Goal: Task Accomplishment & Management: Manage account settings

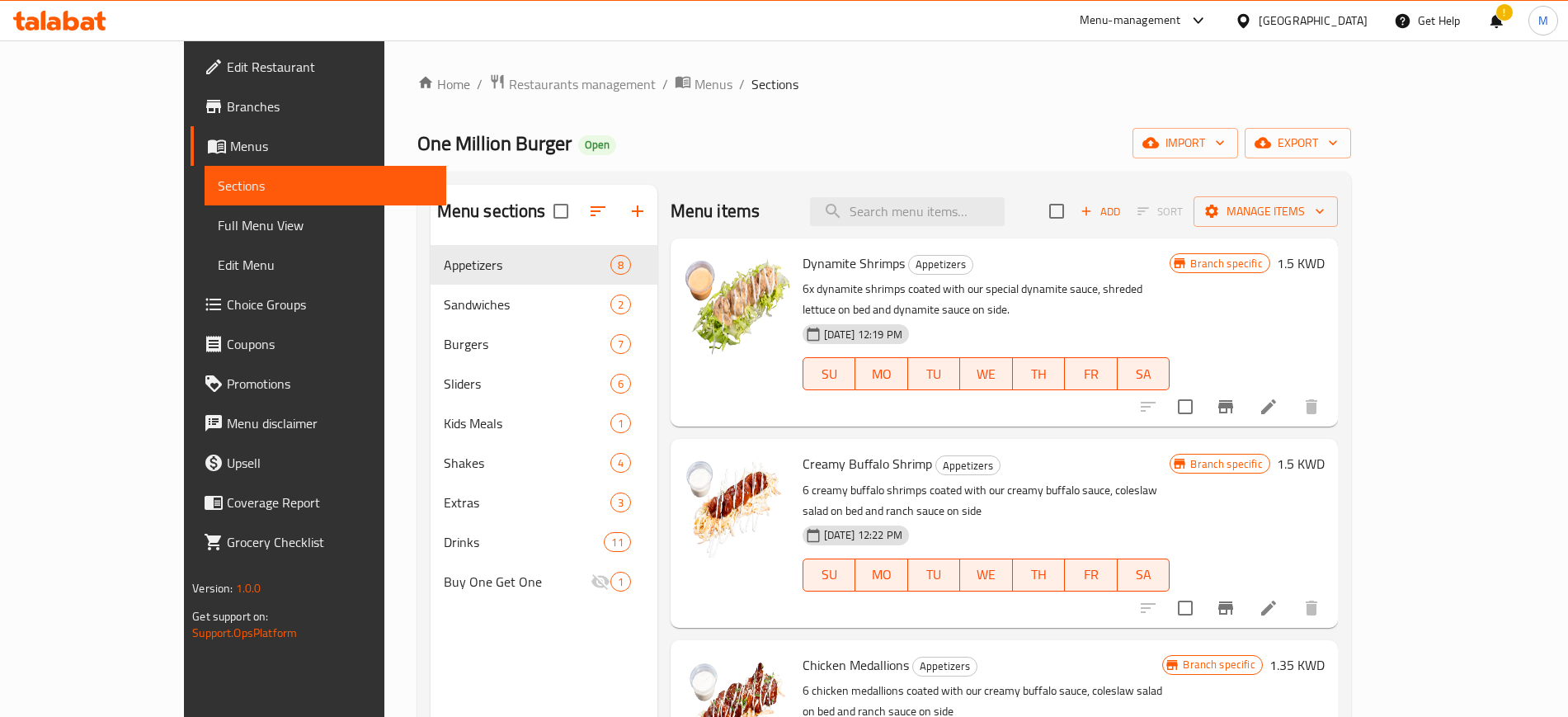
click at [69, 28] on icon at bounding box center [72, 21] width 16 height 20
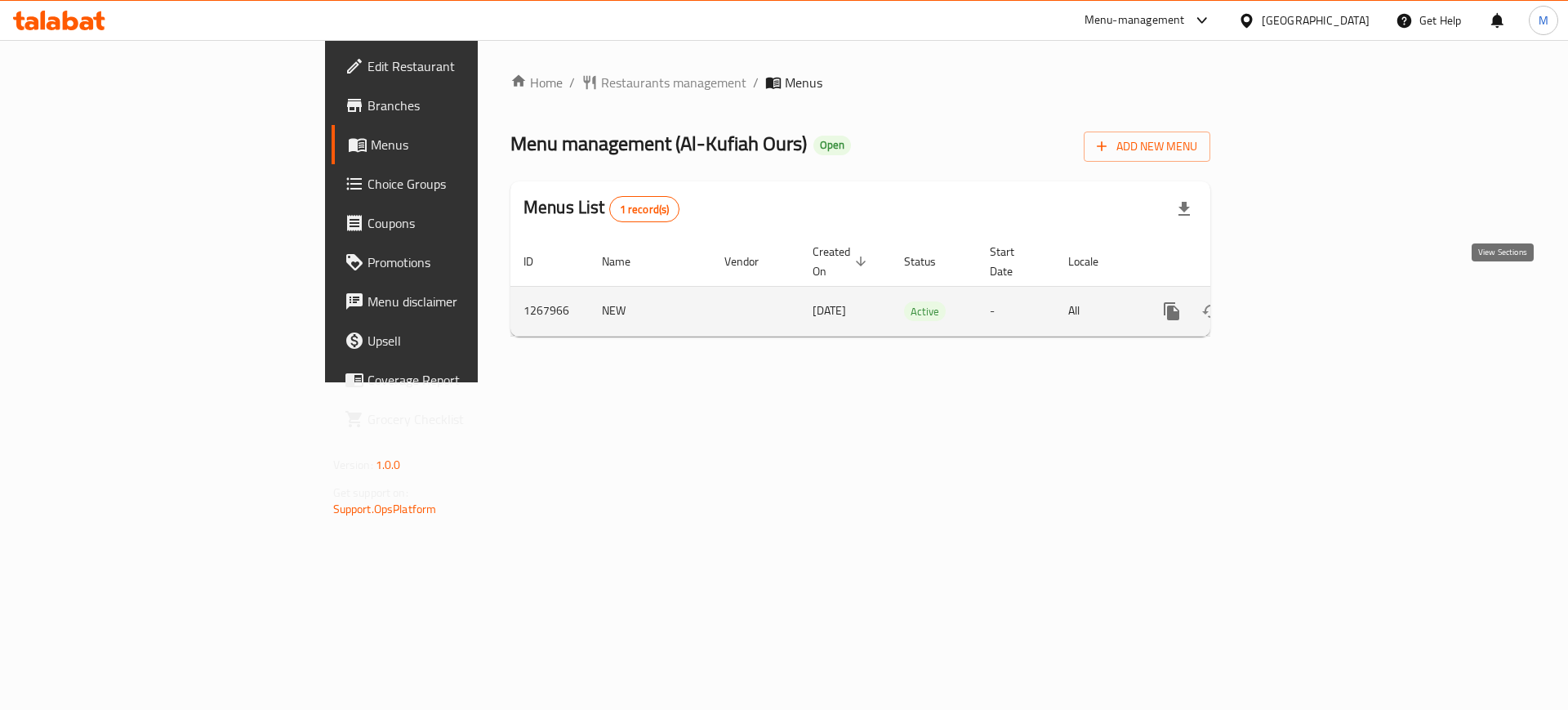
click at [1309, 294] on link "enhanced table" at bounding box center [1290, 311] width 39 height 39
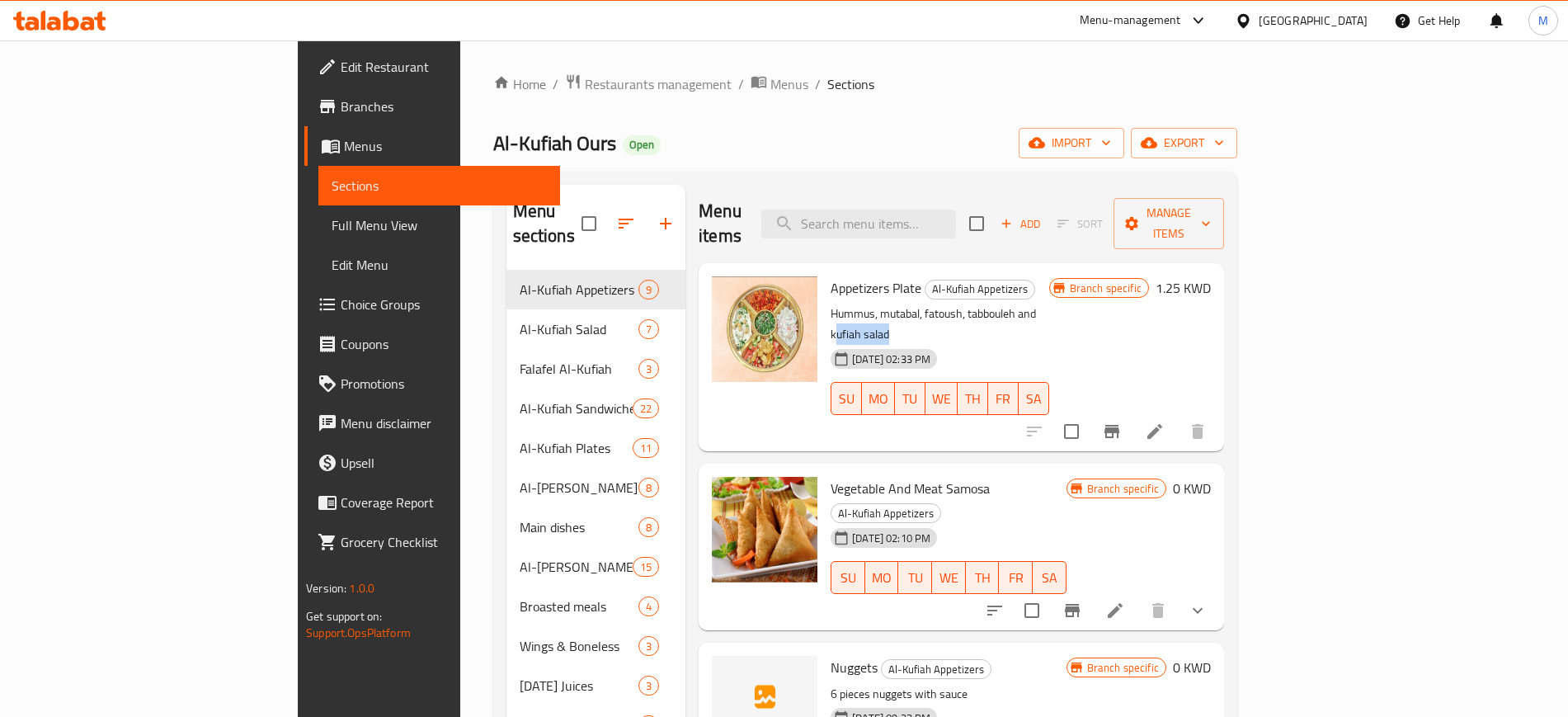
drag, startPoint x: 971, startPoint y: 289, endPoint x: 1053, endPoint y: 289, distance: 82.0
click at [1048, 303] on p "Hummus, mutabal, fatoush, tabbouleh and kufiah salad" at bounding box center [940, 323] width 217 height 41
click at [1055, 342] on div "22-01-2025 02:33 PM SU MO TU WE TH FR SA" at bounding box center [940, 386] width 231 height 89
click at [985, 93] on ol "Home / Restaurants management / Menus / Sections" at bounding box center [866, 85] width 744 height 22
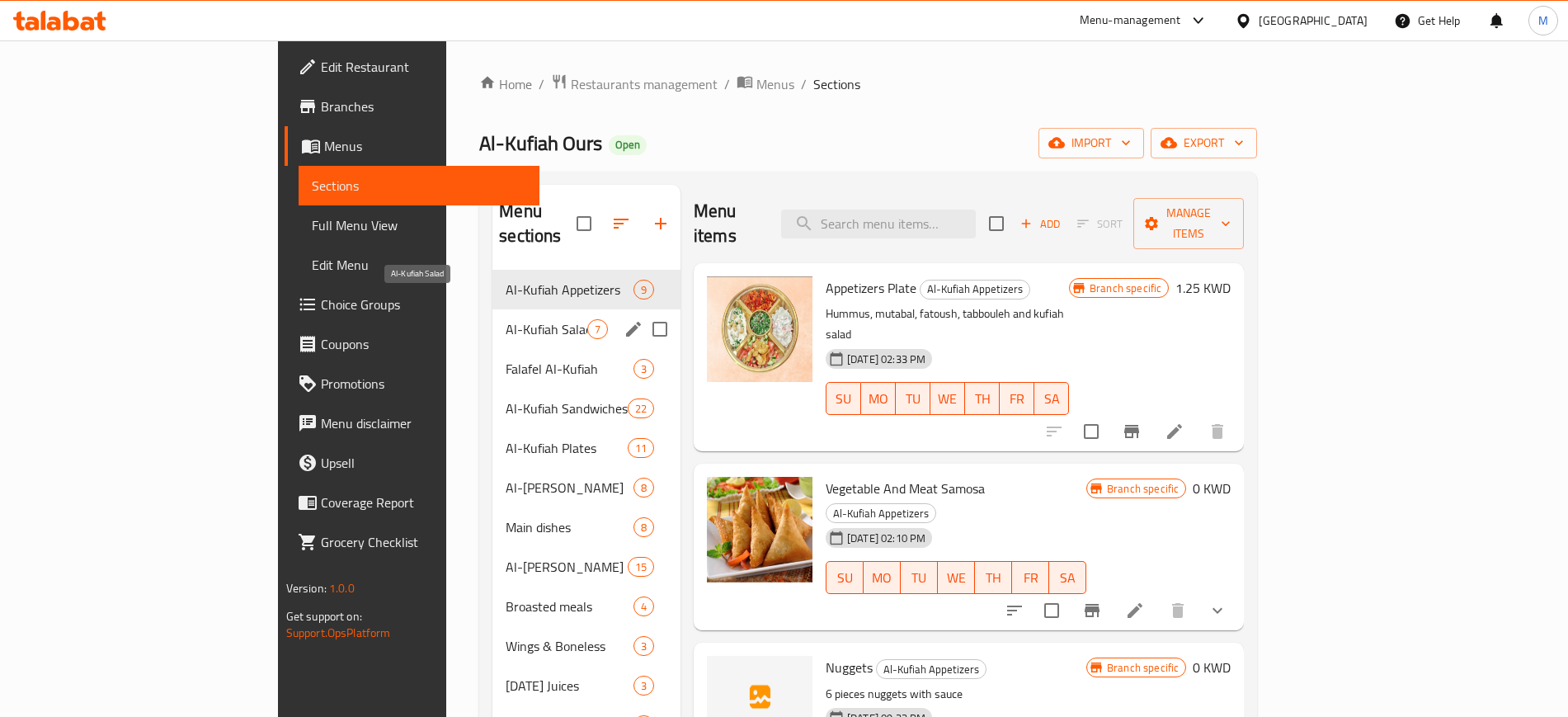
click at [506, 319] on span "Al-Kufiah Salad" at bounding box center [547, 329] width 82 height 20
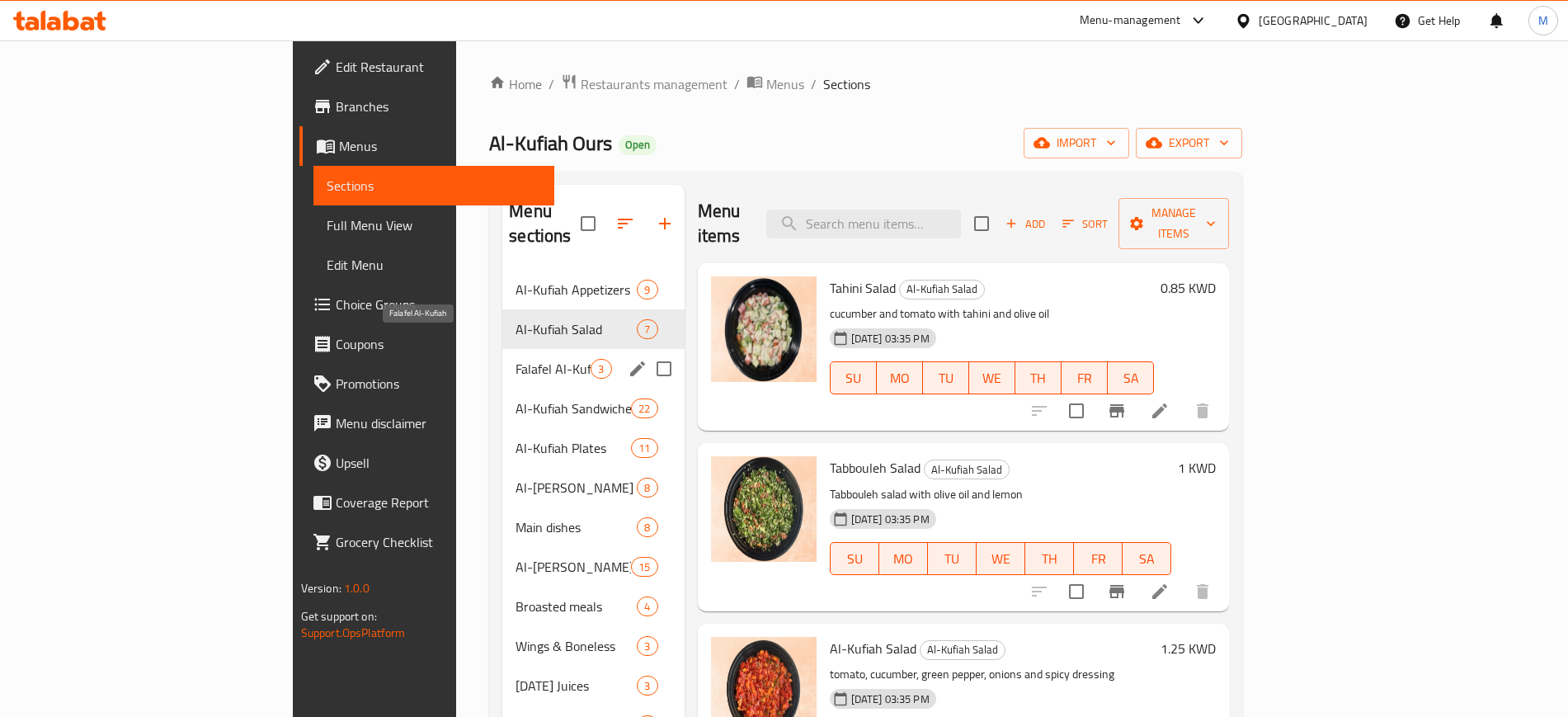
click at [516, 359] on span "Falafel Al-Kufiah" at bounding box center [553, 369] width 75 height 20
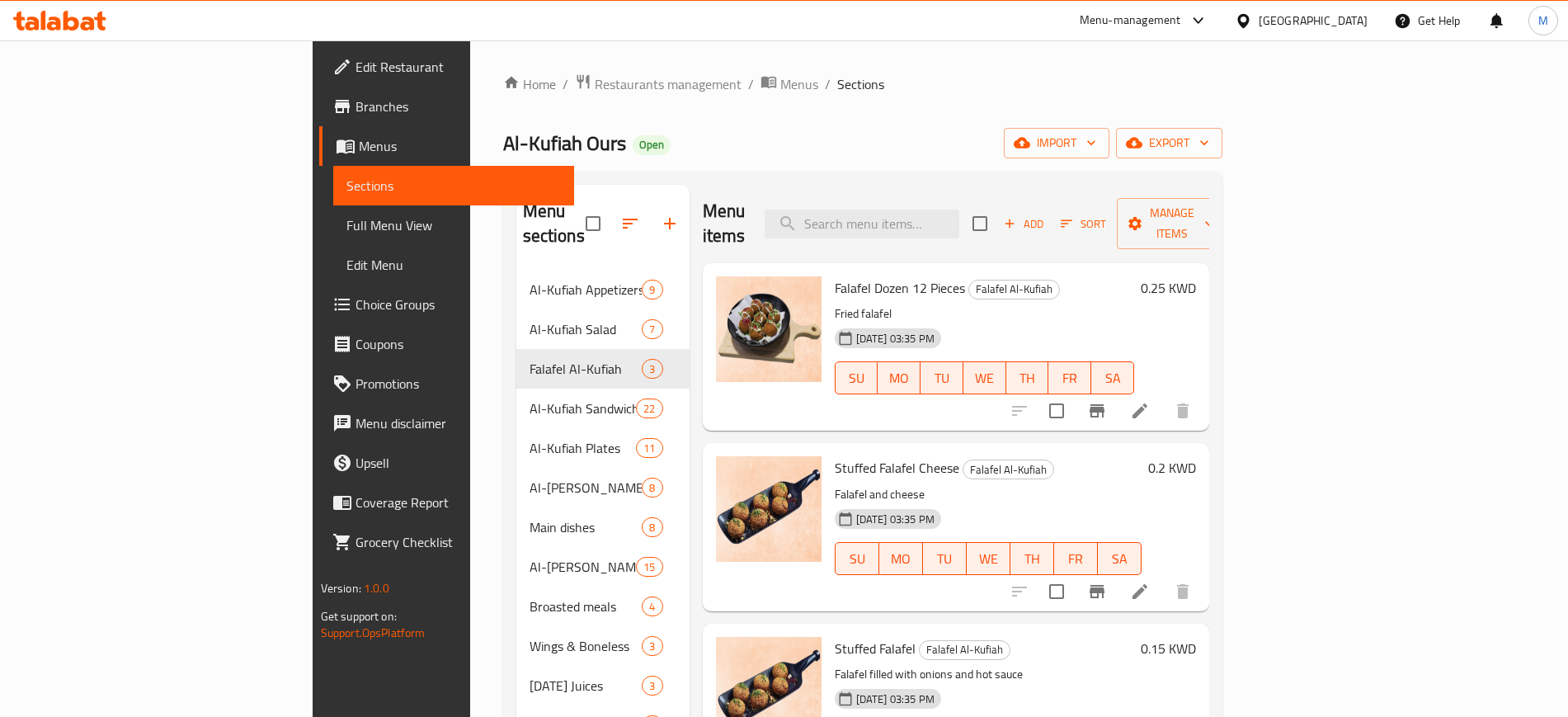
click at [721, 110] on div "Home / Restaurants management / Menus / Sections Al-Kufiah Ours Open import exp…" at bounding box center [863, 557] width 719 height 968
click at [62, 16] on icon at bounding box center [59, 21] width 93 height 20
